Goal: Task Accomplishment & Management: Manage account settings

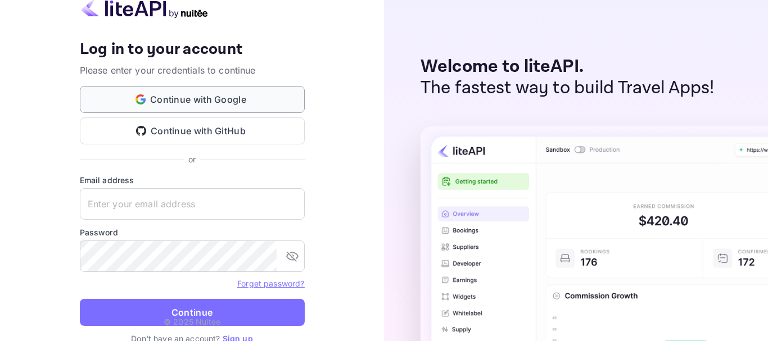
click at [212, 98] on button "Continue with Google" at bounding box center [192, 99] width 225 height 27
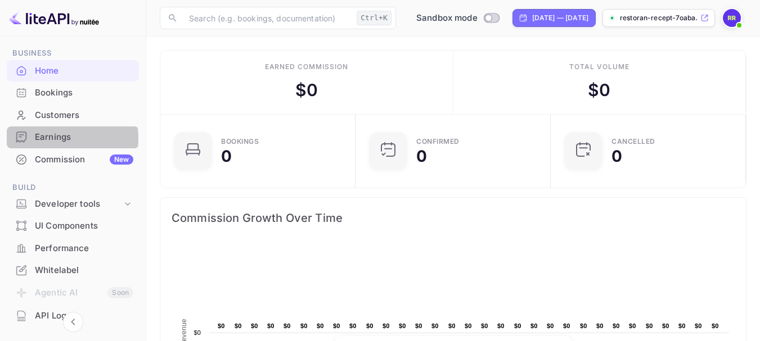
click at [55, 138] on div "Earnings" at bounding box center [84, 137] width 98 height 13
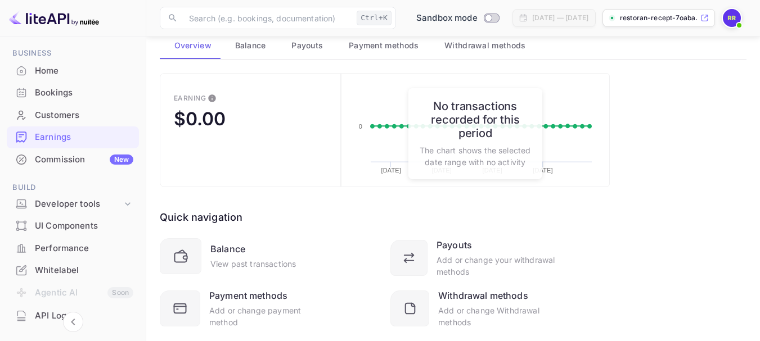
scroll to position [98, 0]
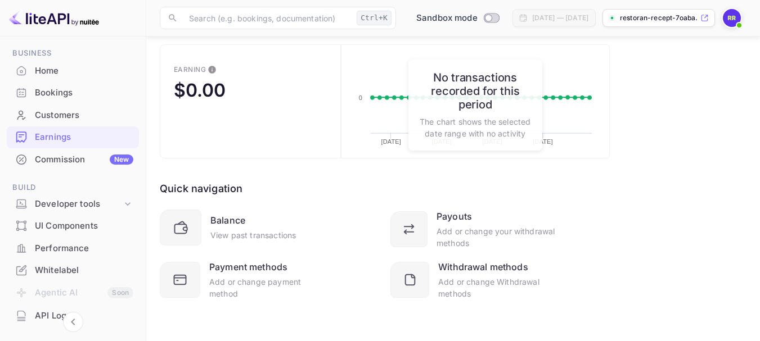
click at [634, 87] on div "Earning $0.00 Created with Highcharts 10.3.3 [DATE] [DATE] [DATE] [DATE] 0 Date…" at bounding box center [453, 185] width 587 height 283
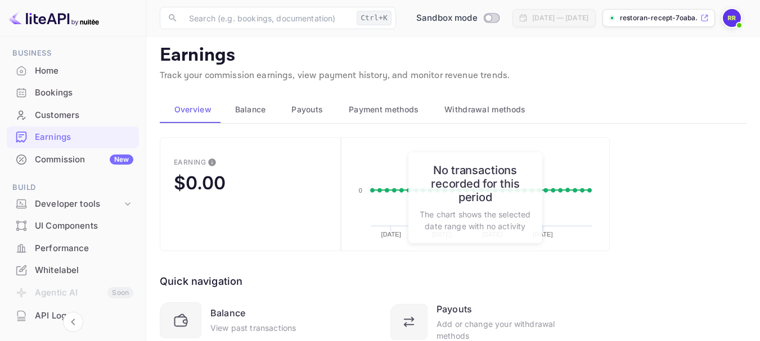
scroll to position [0, 0]
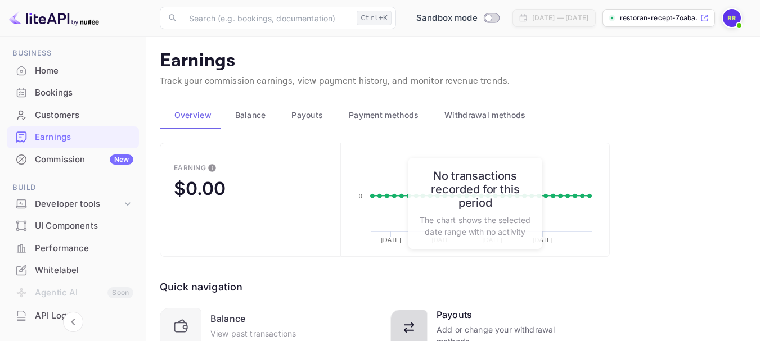
click at [465, 316] on div "Payouts" at bounding box center [453, 314] width 35 height 13
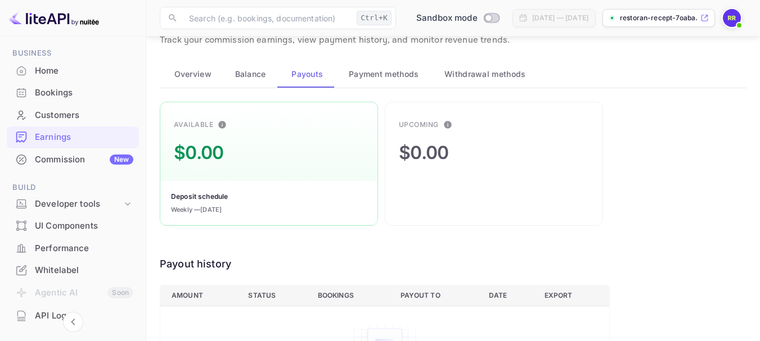
scroll to position [39, 0]
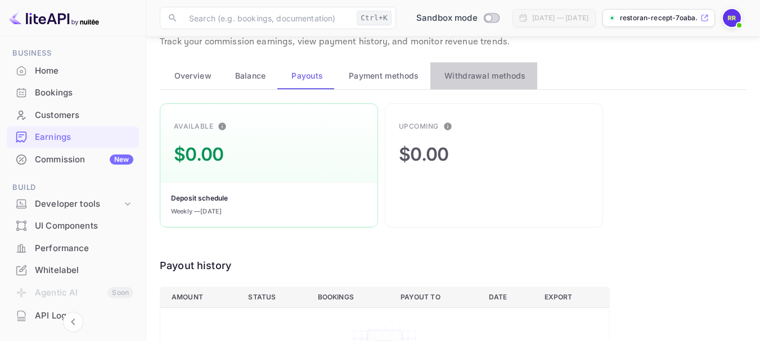
click at [486, 76] on span "Withdrawal methods" at bounding box center [484, 75] width 81 height 13
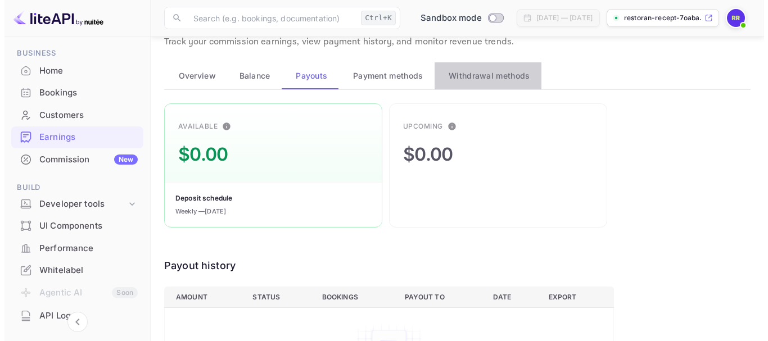
scroll to position [0, 0]
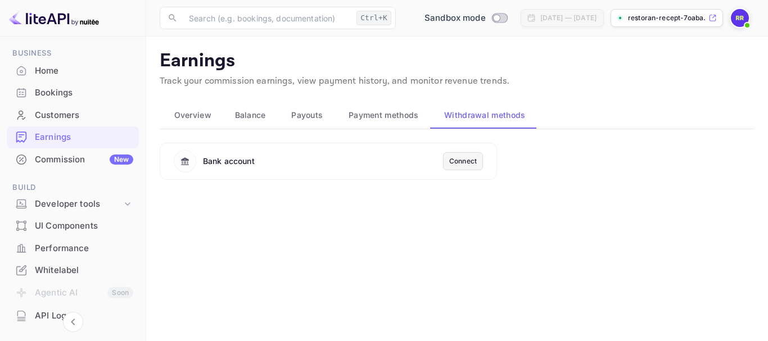
click at [623, 63] on p "Earnings" at bounding box center [457, 61] width 595 height 22
click at [549, 49] on main "Earnings Track your commission earnings, view payment history, and monitor reve…" at bounding box center [457, 189] width 622 height 305
